Goal: Information Seeking & Learning: Check status

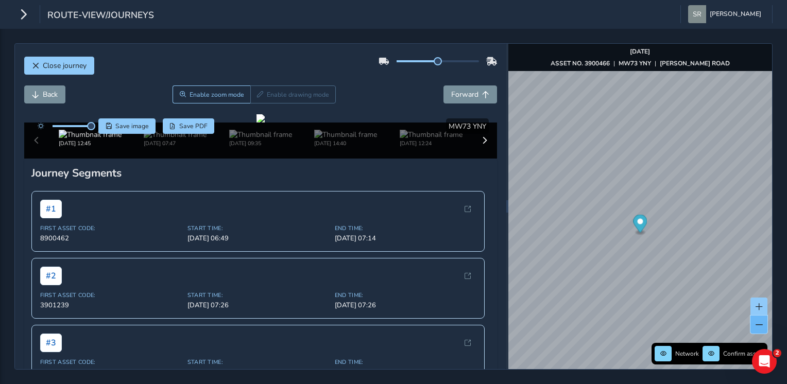
click at [761, 330] on button at bounding box center [758, 325] width 17 height 18
click at [756, 327] on span at bounding box center [758, 324] width 7 height 7
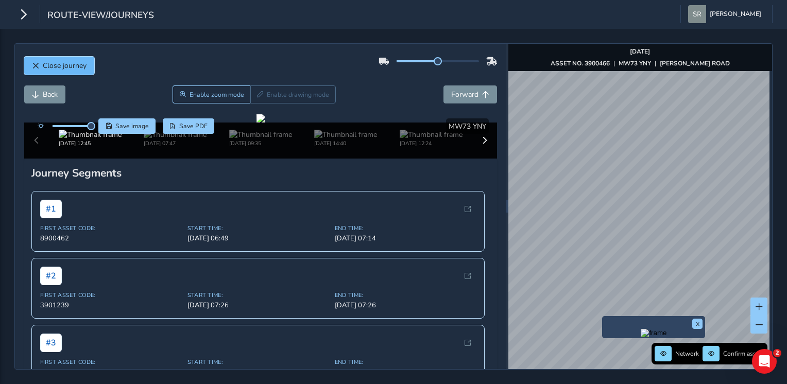
click at [62, 69] on span "Close journey" at bounding box center [65, 66] width 44 height 10
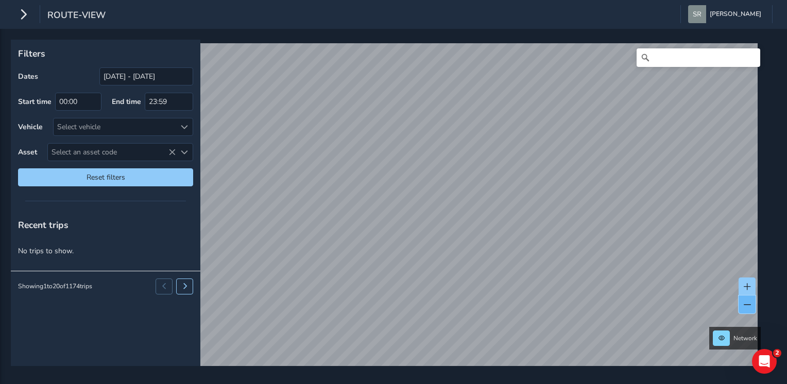
click at [749, 306] on span at bounding box center [746, 304] width 7 height 7
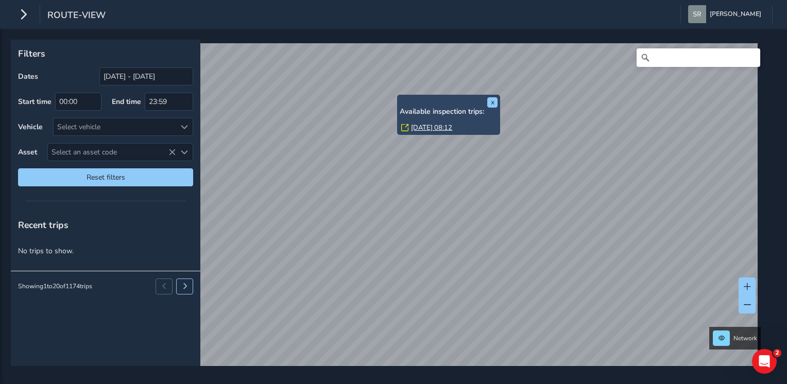
click at [406, 120] on div "x Available inspection trips: [DATE] 08:12" at bounding box center [448, 115] width 103 height 41
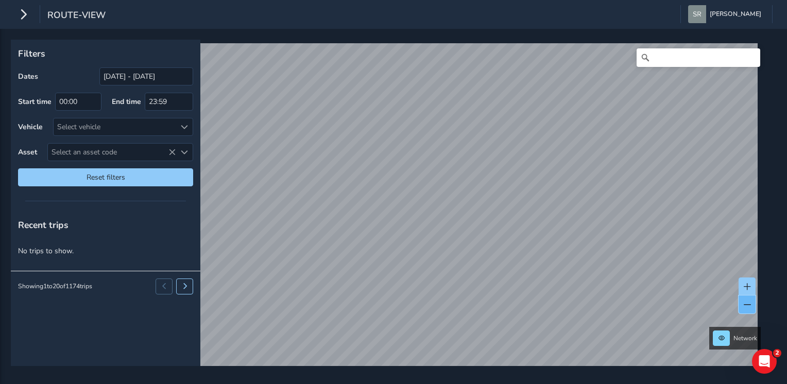
click at [747, 311] on button at bounding box center [746, 304] width 17 height 18
click at [747, 281] on button at bounding box center [746, 286] width 17 height 18
click at [749, 288] on span at bounding box center [746, 286] width 7 height 7
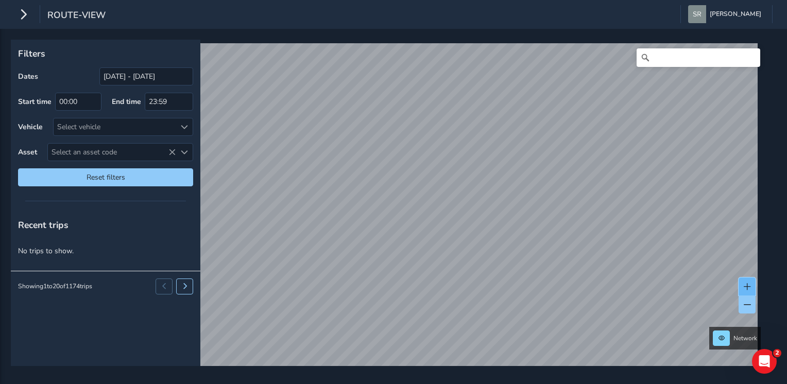
click at [749, 288] on span at bounding box center [746, 286] width 7 height 7
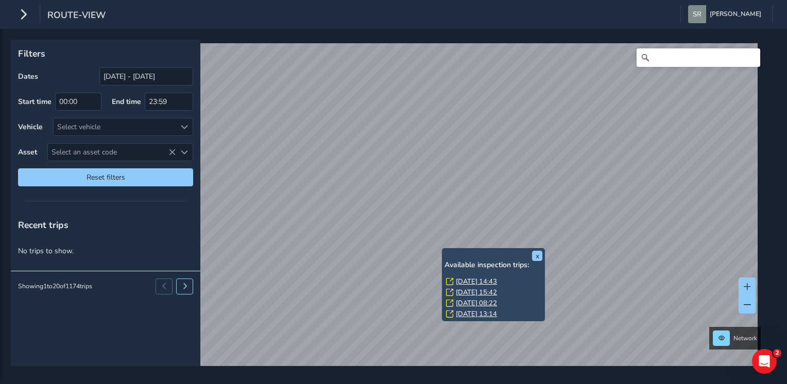
click at [457, 279] on link "[DATE] 14:43" at bounding box center [476, 281] width 41 height 9
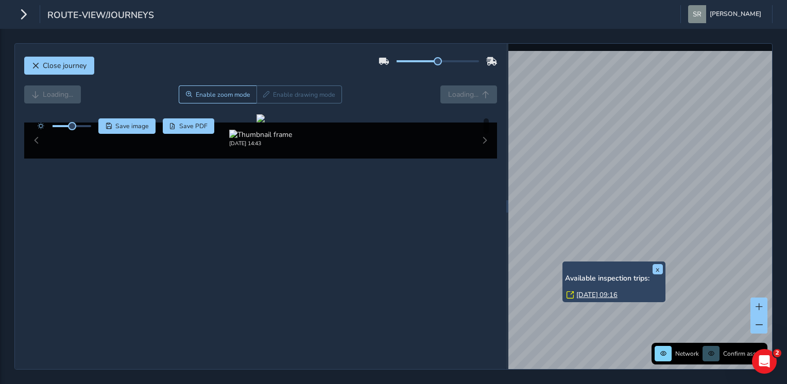
click at [591, 293] on link "[DATE] 09:16" at bounding box center [596, 294] width 41 height 9
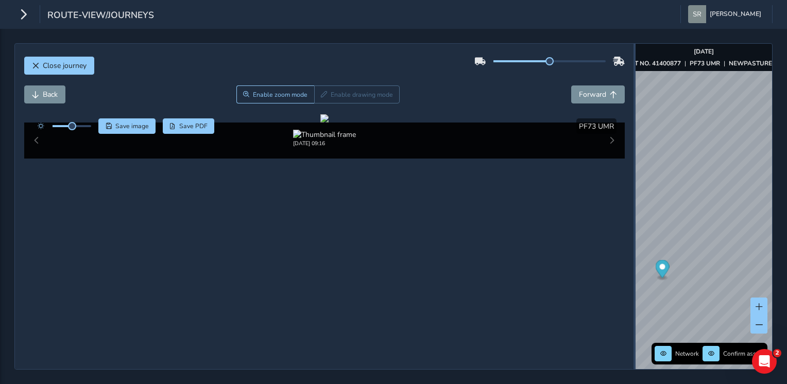
click at [633, 195] on div at bounding box center [634, 206] width 2 height 325
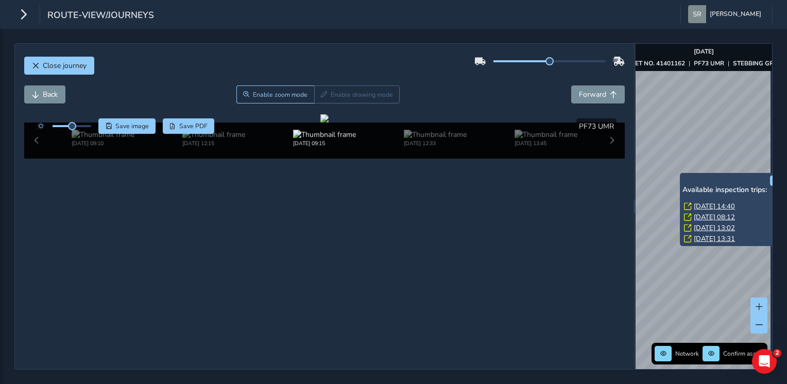
click at [693, 215] on link "[DATE] 08:12" at bounding box center [713, 217] width 41 height 9
click at [703, 204] on link "[DATE] 14:40" at bounding box center [713, 206] width 41 height 9
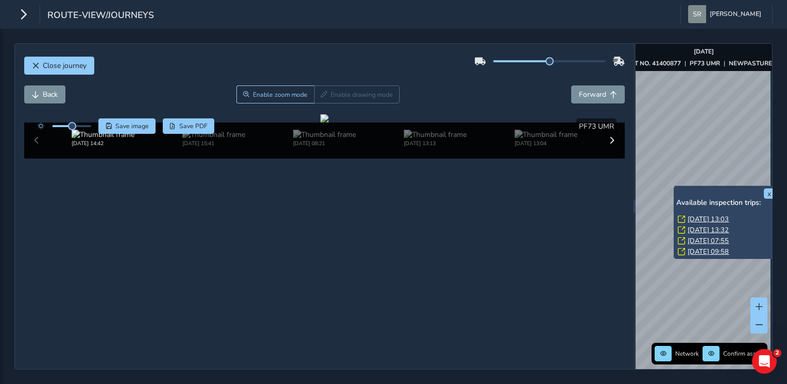
click at [675, 188] on div "x Available inspection trips: [DATE] 13:03 [DATE] 13:32 [DATE] 07:55 [DATE] 09:…" at bounding box center [724, 222] width 103 height 73
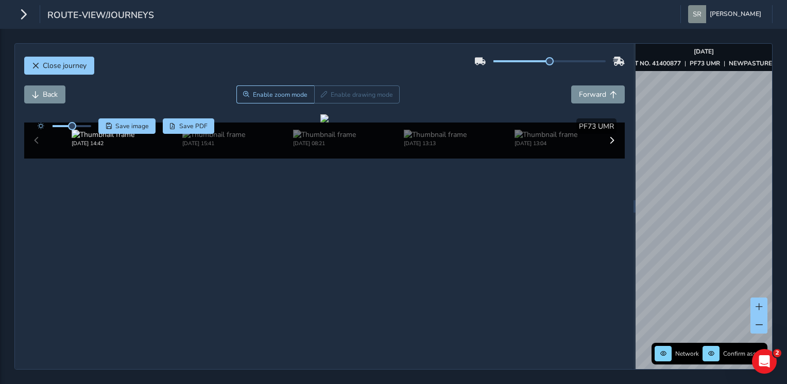
scroll to position [33, 0]
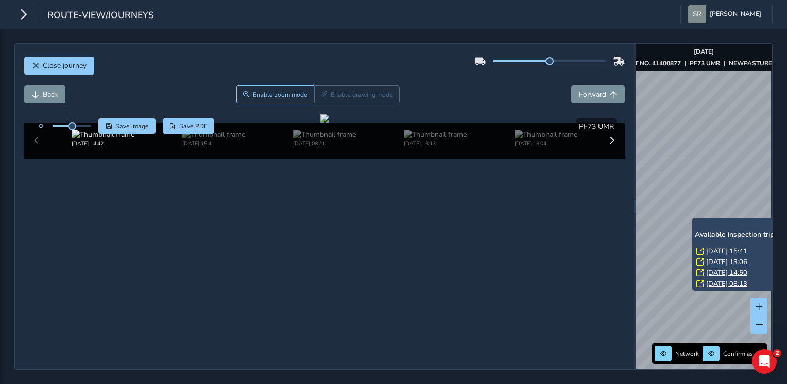
click at [719, 250] on link "[DATE] 15:41" at bounding box center [726, 251] width 41 height 9
